Goal: Task Accomplishment & Management: Manage account settings

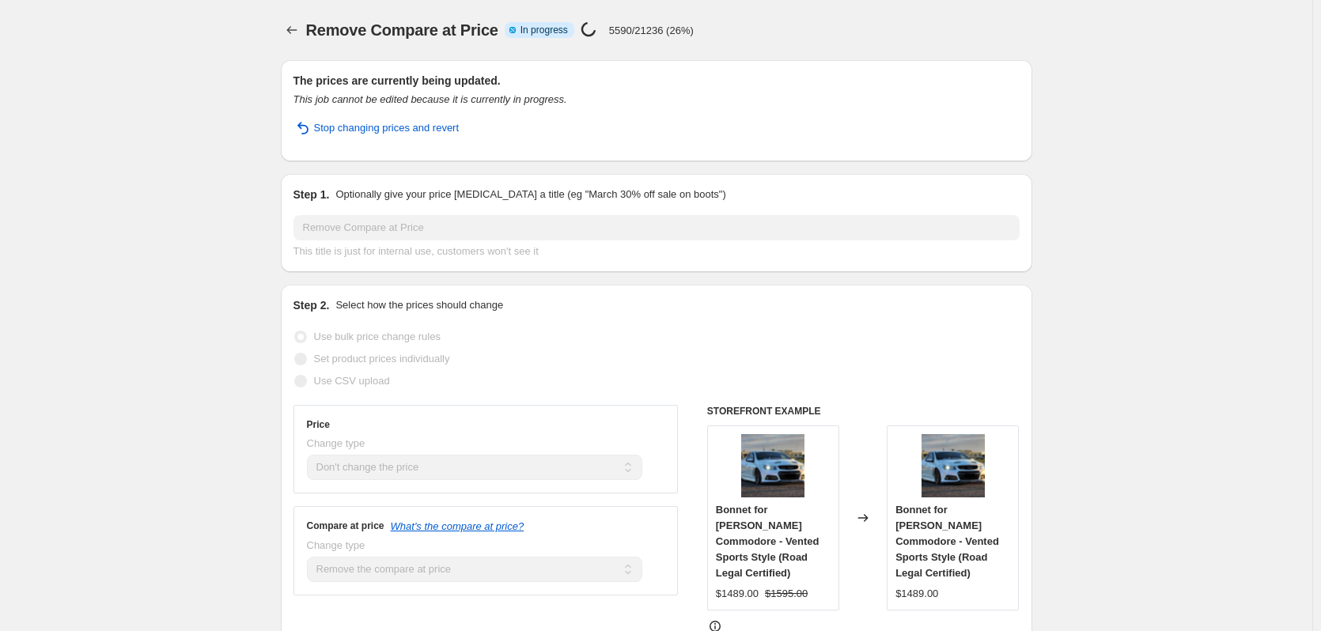
select select "no_change"
select select "remove"
